Goal: Navigation & Orientation: Find specific page/section

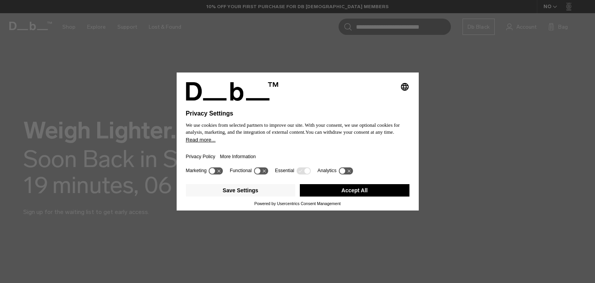
click at [363, 195] on button "Accept All" at bounding box center [355, 190] width 110 height 12
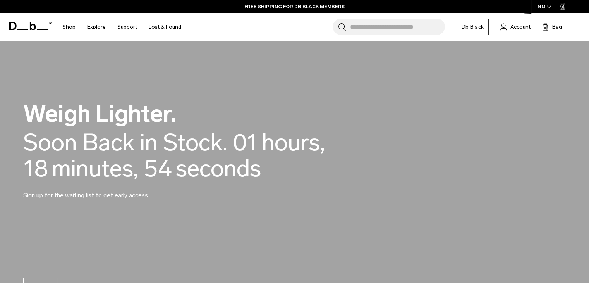
scroll to position [26, 0]
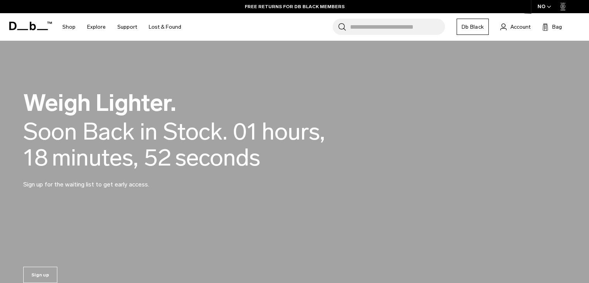
click at [336, 88] on div "Weigh Lighter. Back in Stock Today. Soon Back in Stock. 00 days, 01 hours, 18 m…" at bounding box center [294, 140] width 543 height 145
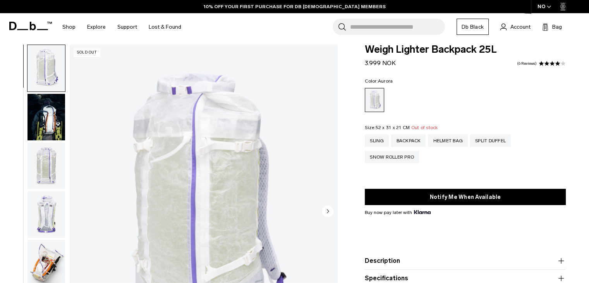
click at [51, 123] on img "button" at bounding box center [47, 117] width 38 height 46
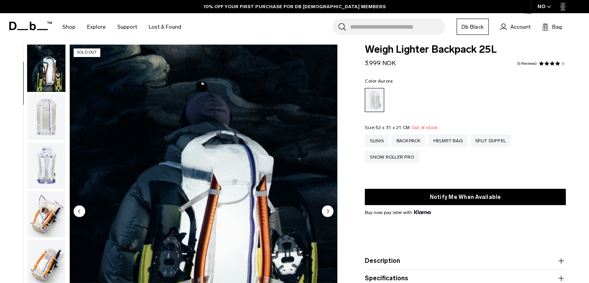
click at [47, 163] on img "button" at bounding box center [47, 165] width 38 height 46
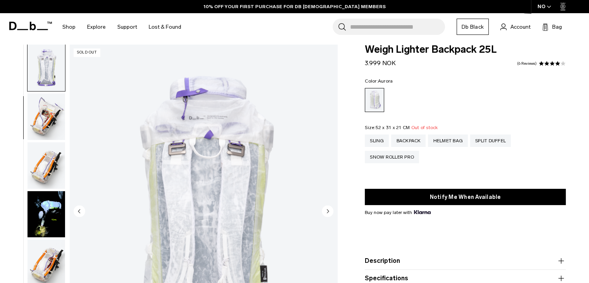
click at [47, 163] on img "button" at bounding box center [47, 165] width 38 height 46
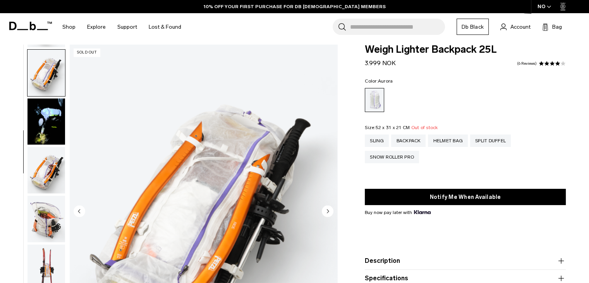
scroll to position [243, 0]
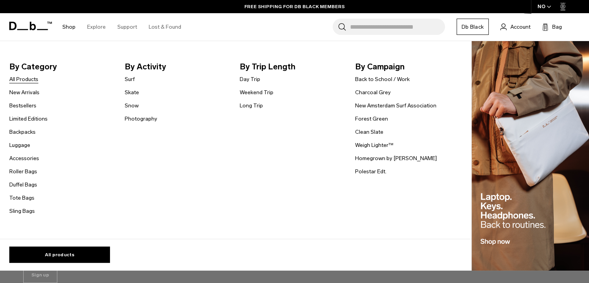
click at [26, 81] on link "All Products" at bounding box center [23, 79] width 29 height 8
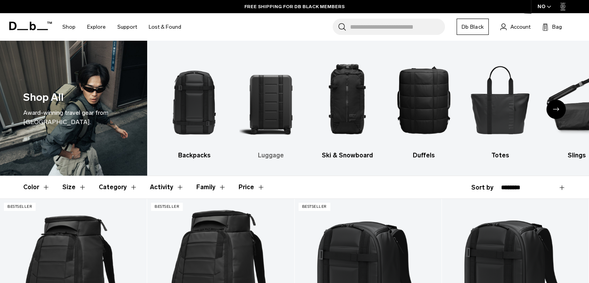
click at [274, 126] on img "2 / 10" at bounding box center [270, 99] width 63 height 95
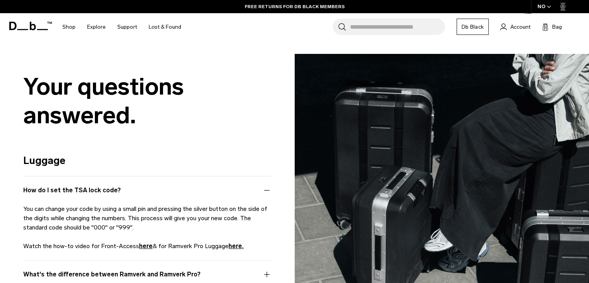
scroll to position [2667, 0]
